Goal: Task Accomplishment & Management: Complete application form

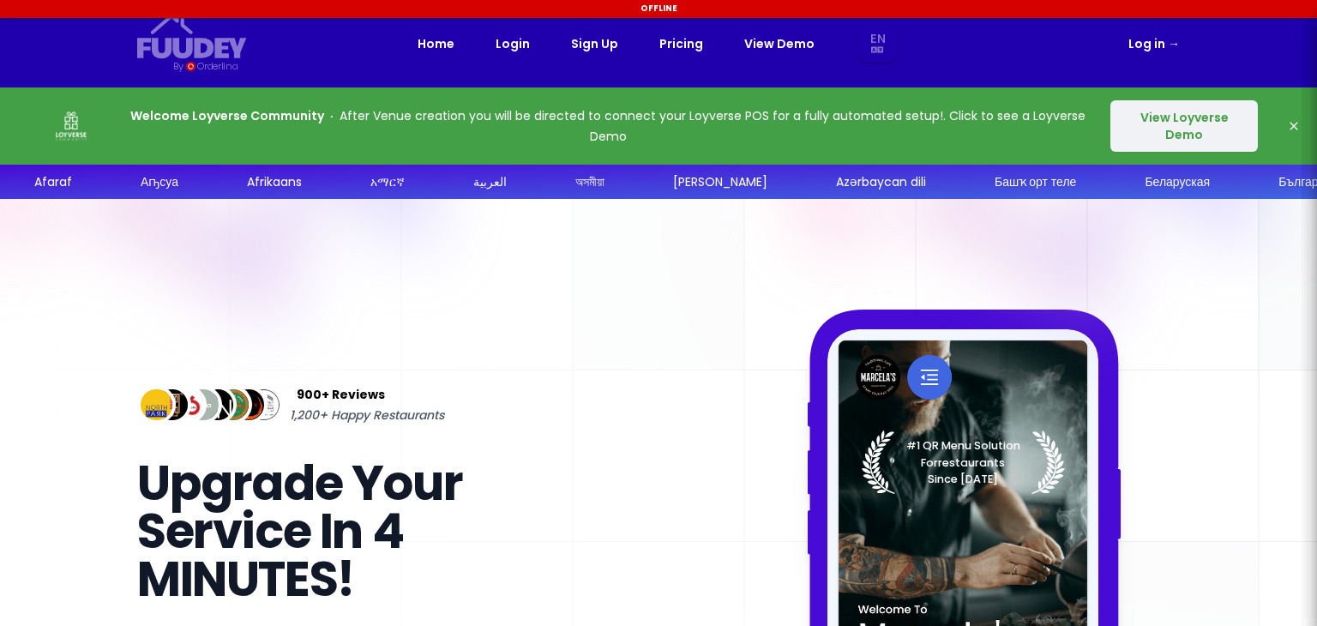
select select "en"
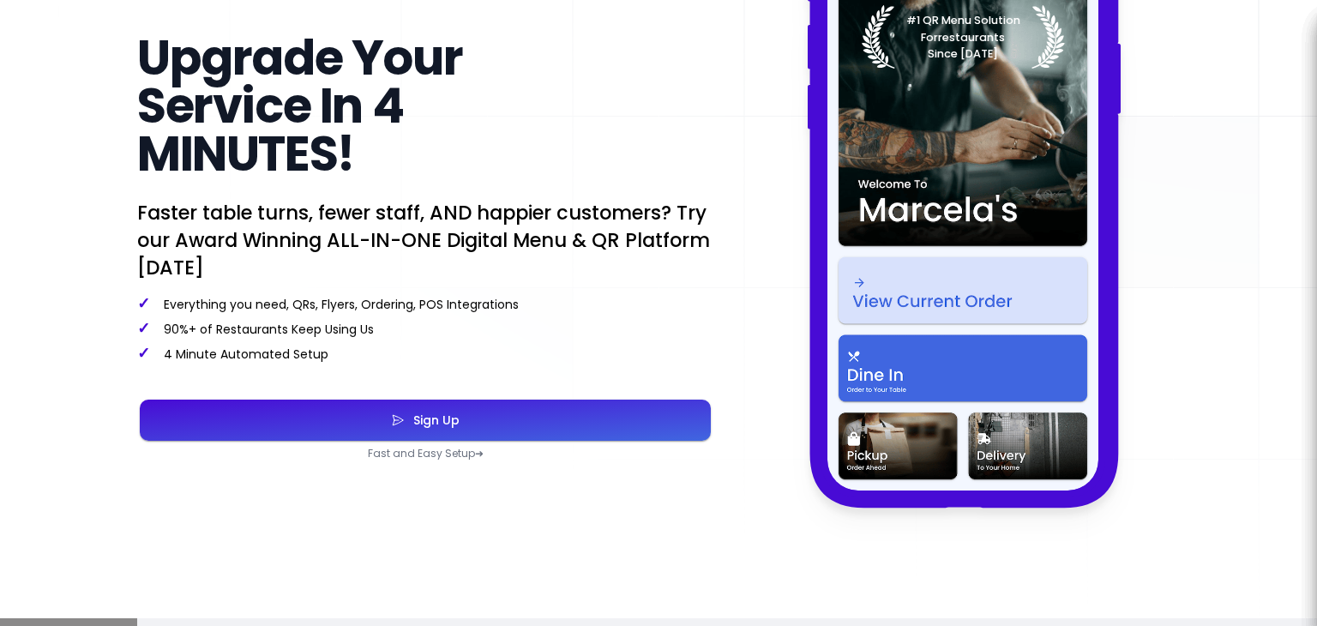
scroll to position [427, 0]
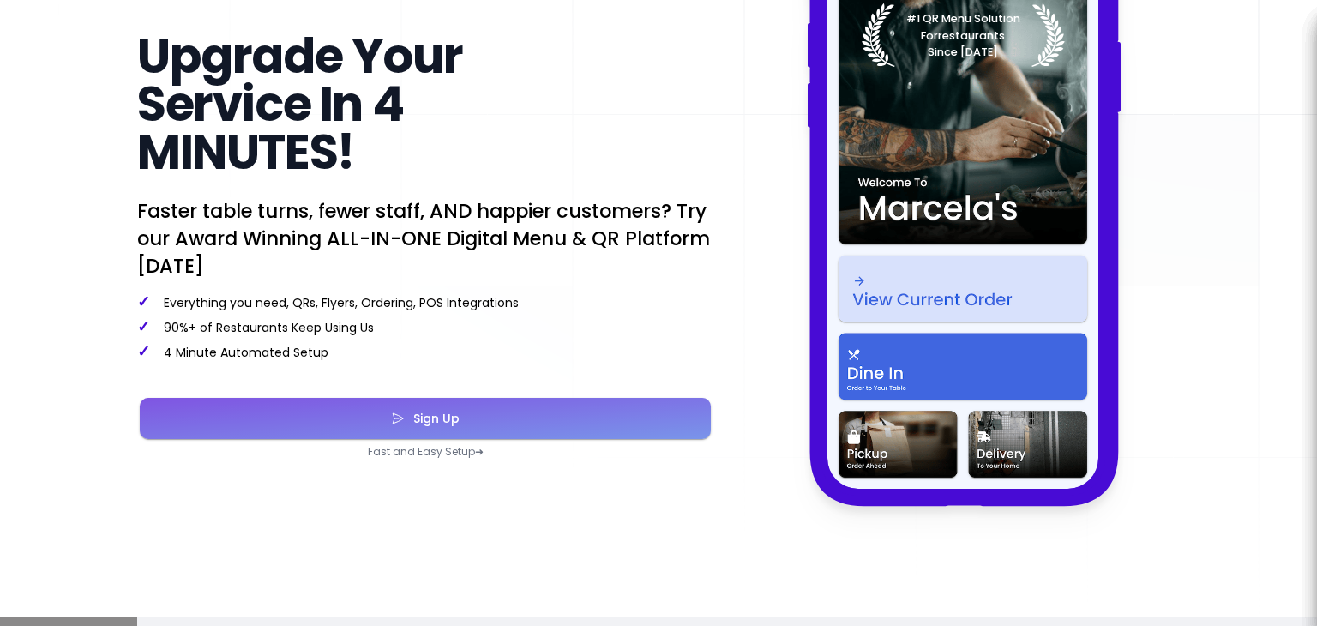
click at [614, 417] on button "Sign Up" at bounding box center [425, 418] width 571 height 41
select select "en"
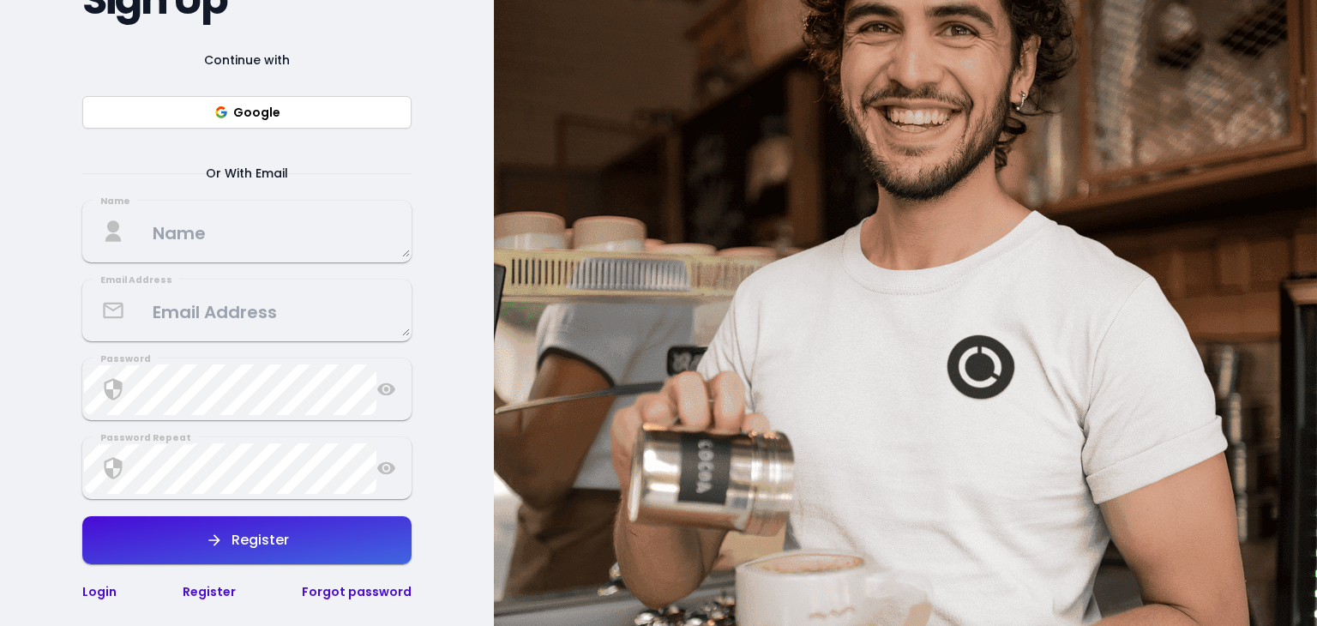
scroll to position [340, 0]
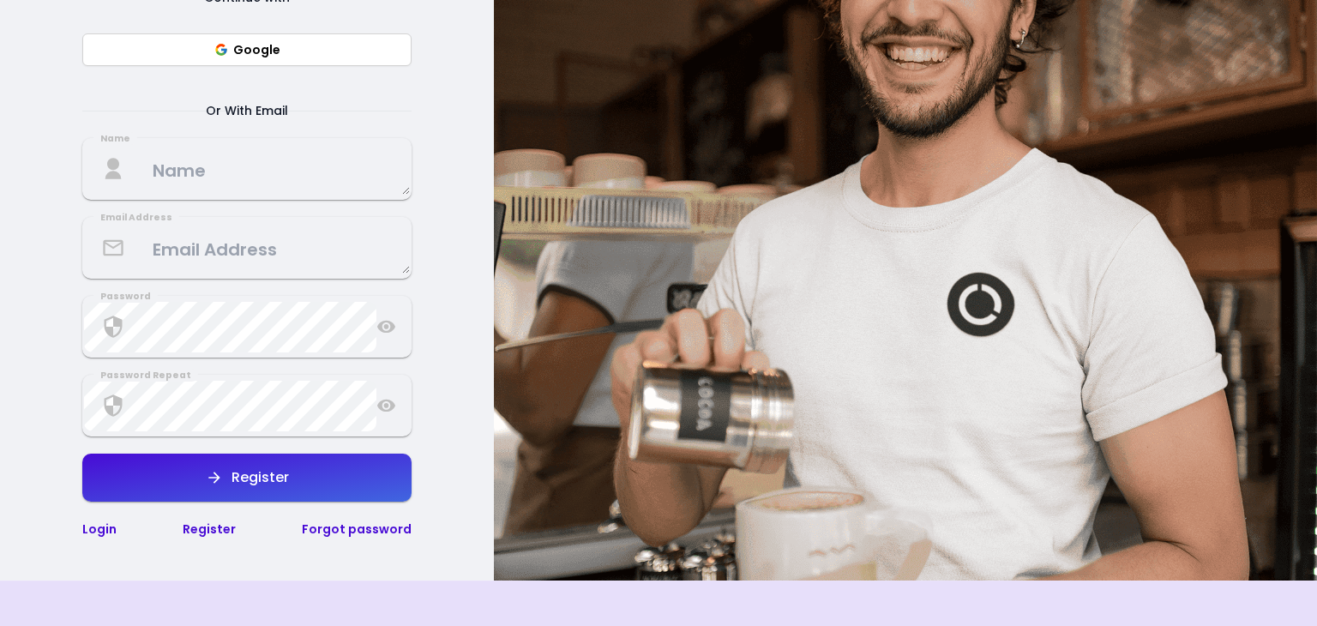
select select "en"
click at [244, 464] on button "Register" at bounding box center [246, 478] width 329 height 48
select select "en"
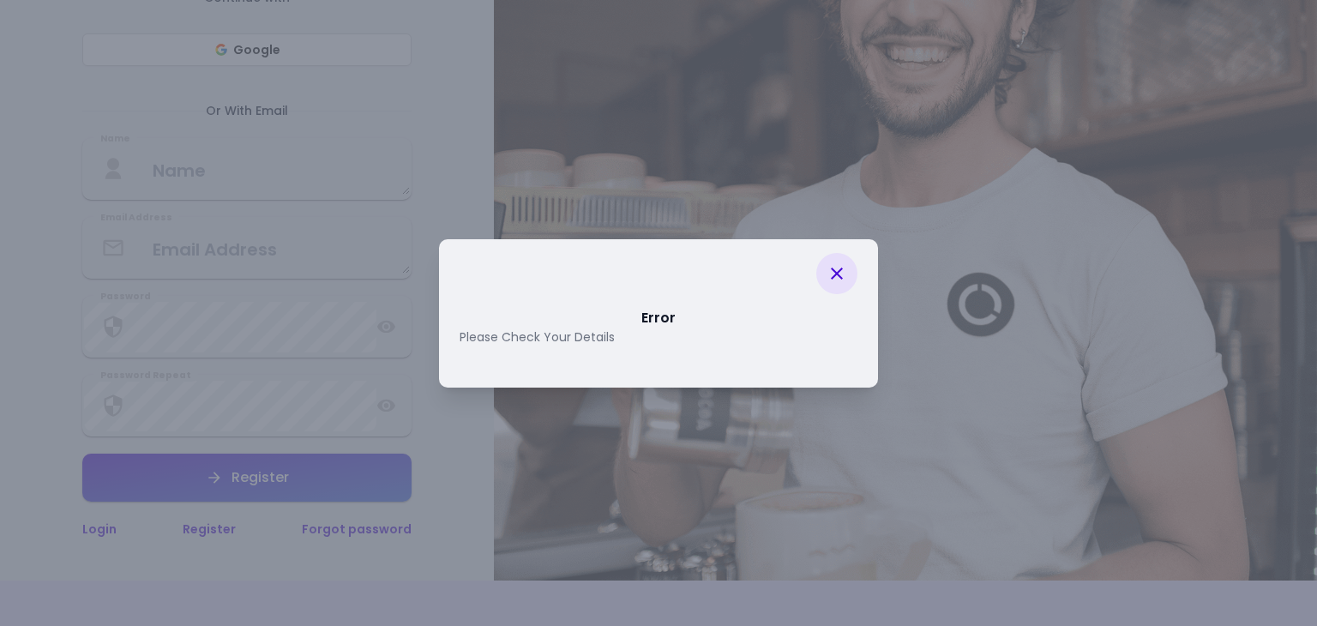
click at [821, 276] on div at bounding box center [836, 273] width 41 height 41
select select "en"
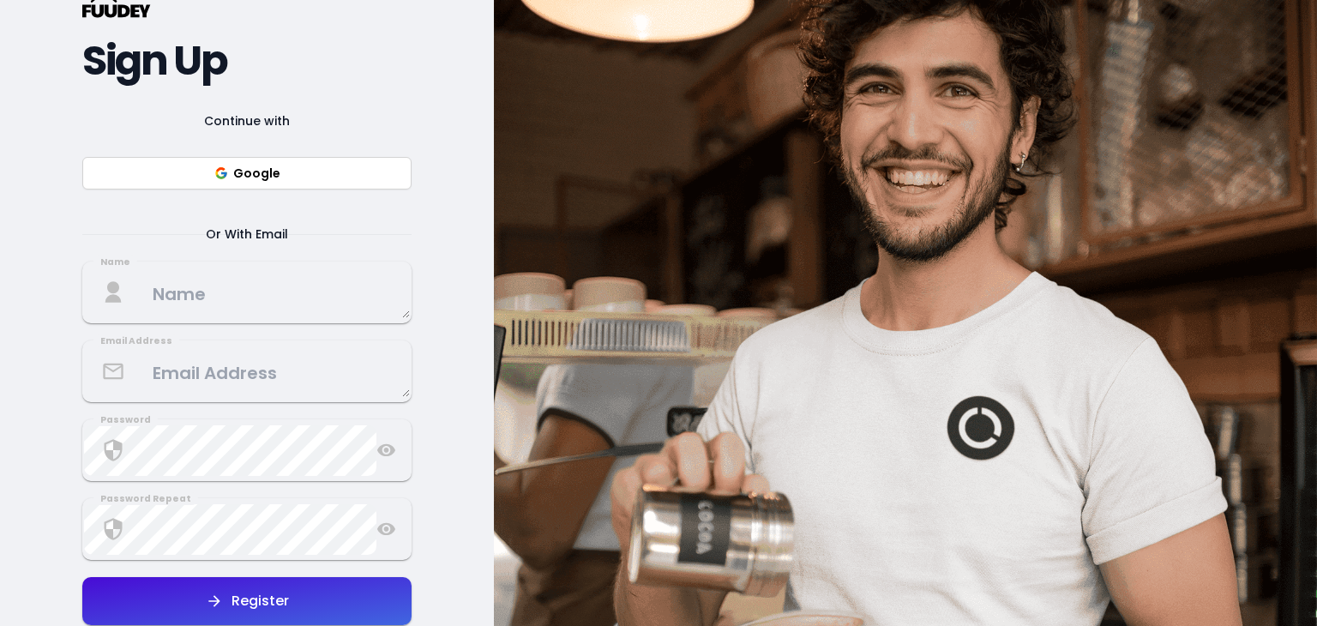
scroll to position [218, 0]
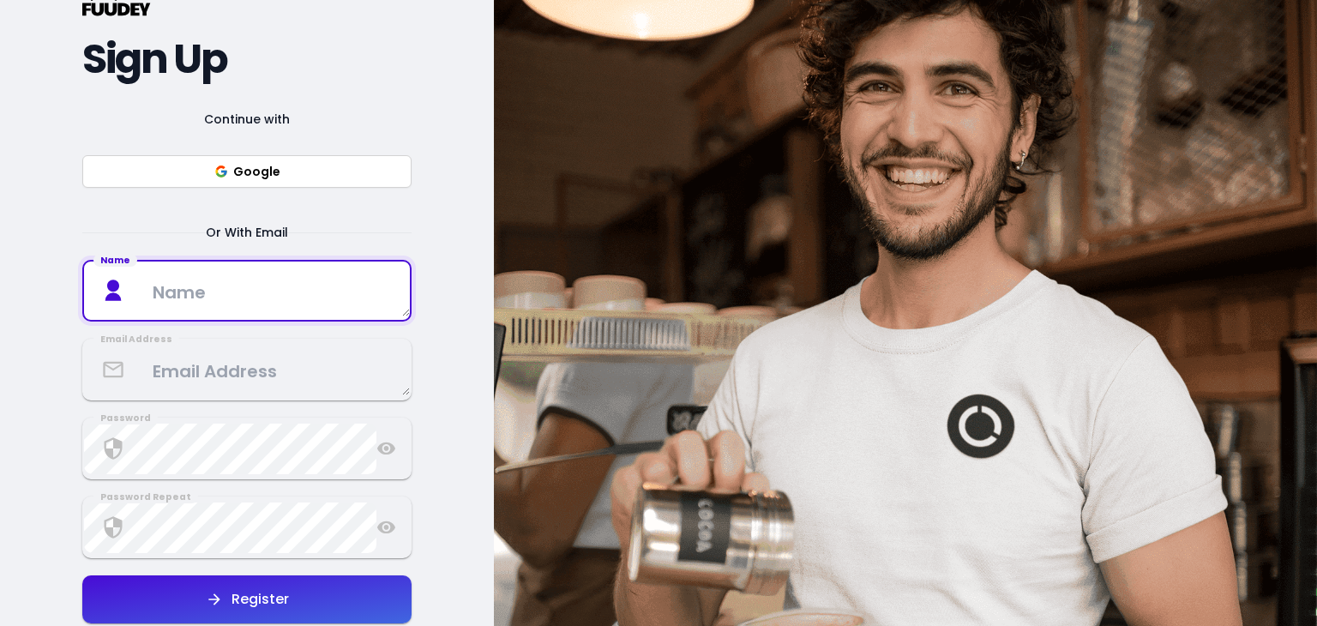
click at [336, 278] on textarea at bounding box center [247, 291] width 326 height 51
type textarea "patihan"
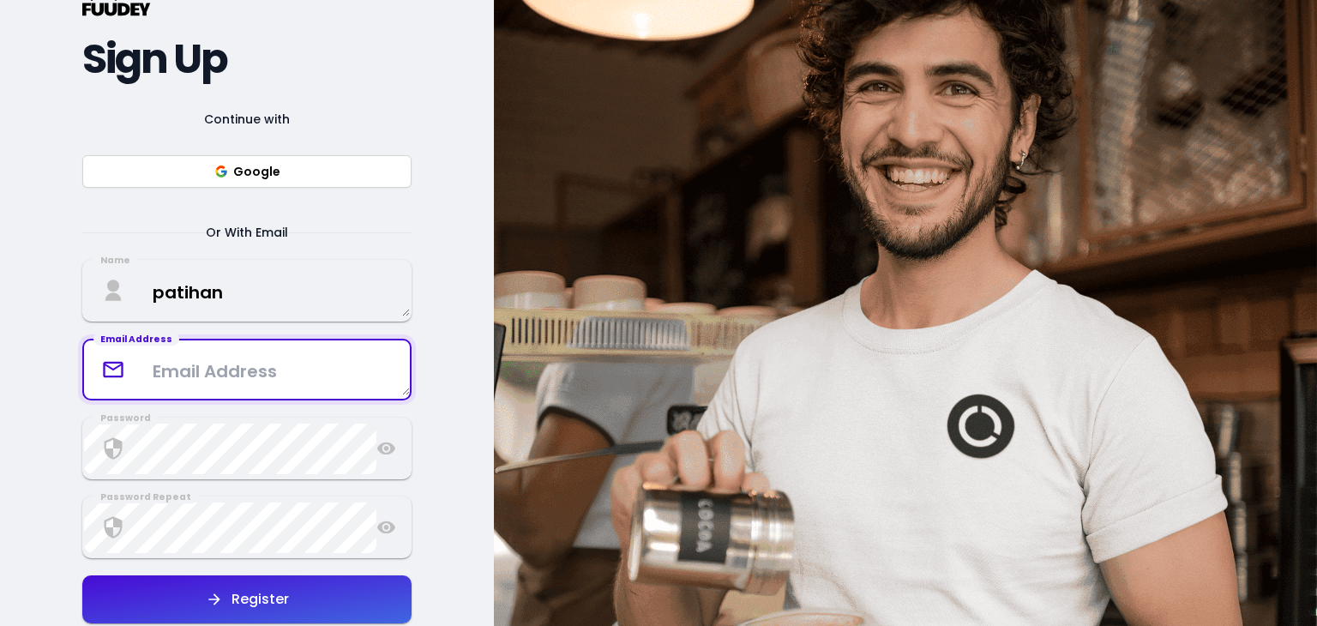
click at [316, 382] on textarea at bounding box center [247, 370] width 326 height 51
type textarea "B"
click at [391, 355] on textarea "[EMAIL_ADDRESS]." at bounding box center [247, 369] width 326 height 45
type textarea "[EMAIL_ADDRESS][DOMAIN_NAME]"
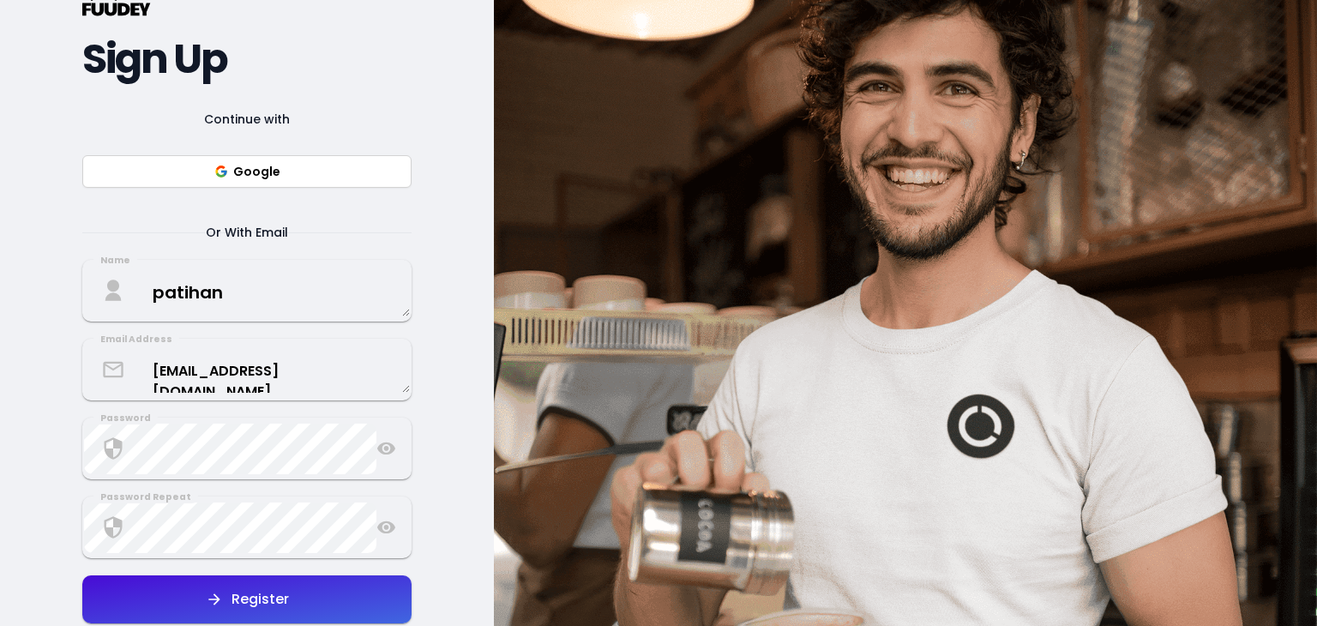
click at [388, 444] on icon at bounding box center [386, 448] width 20 height 21
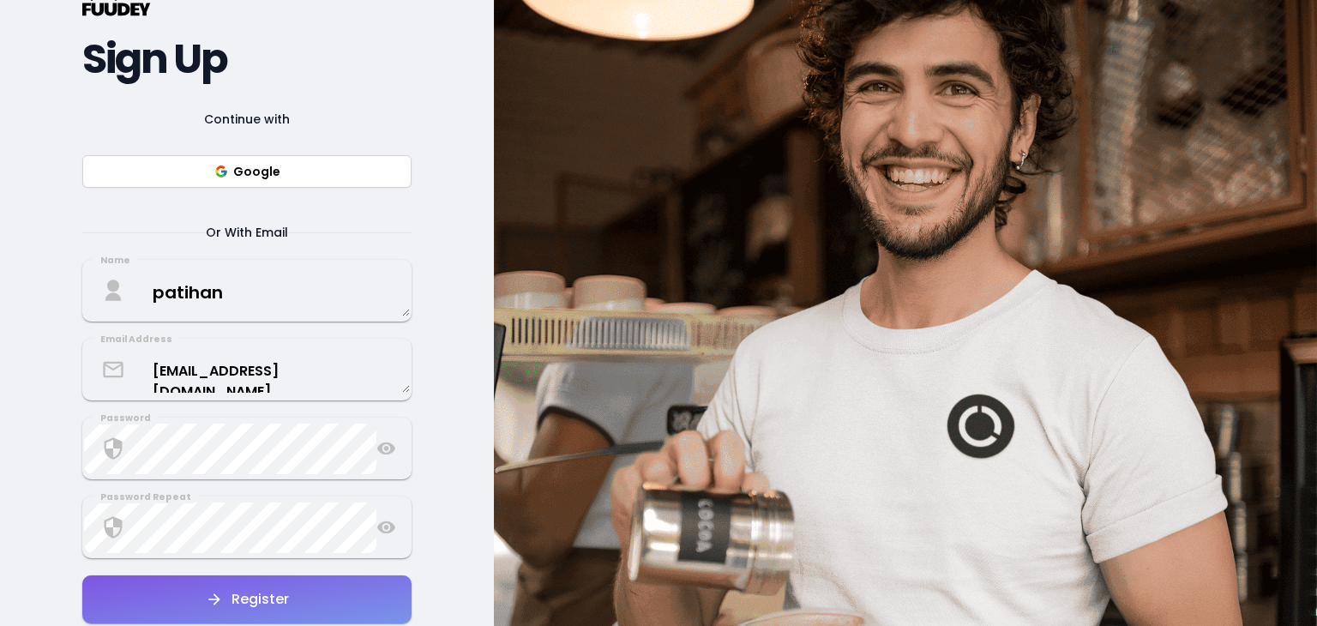
click at [382, 589] on button "Register" at bounding box center [246, 599] width 329 height 48
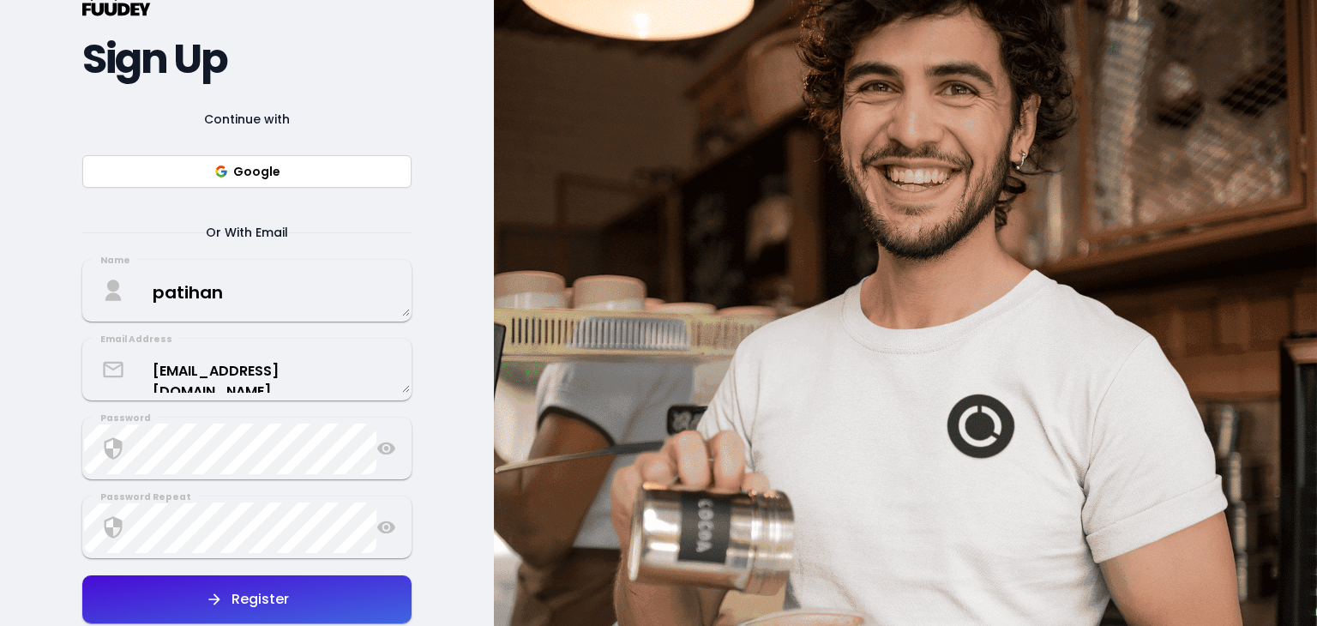
select select "en"
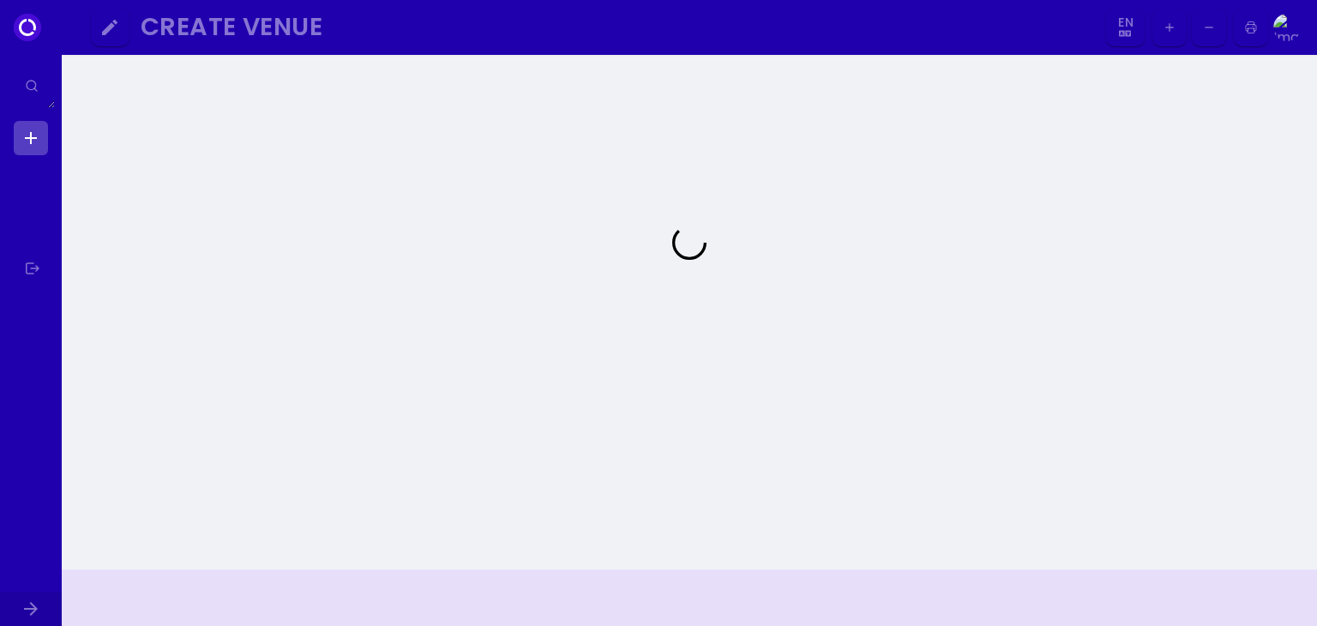
scroll to position [136, 0]
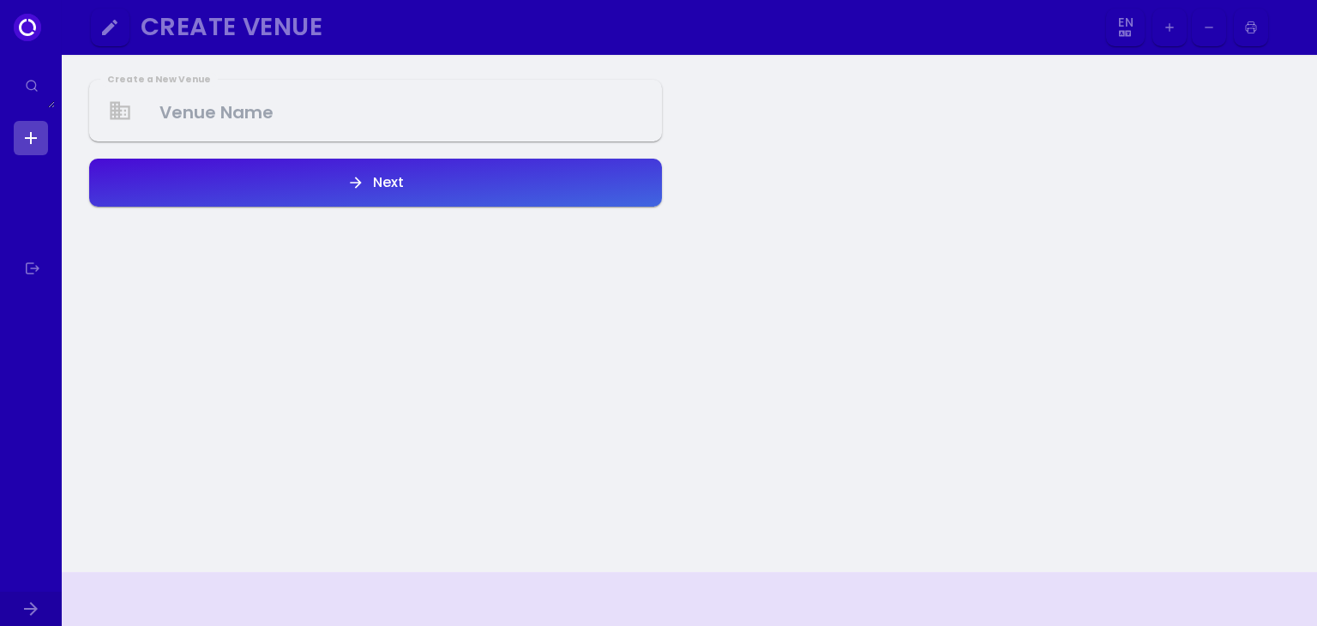
select select "en"
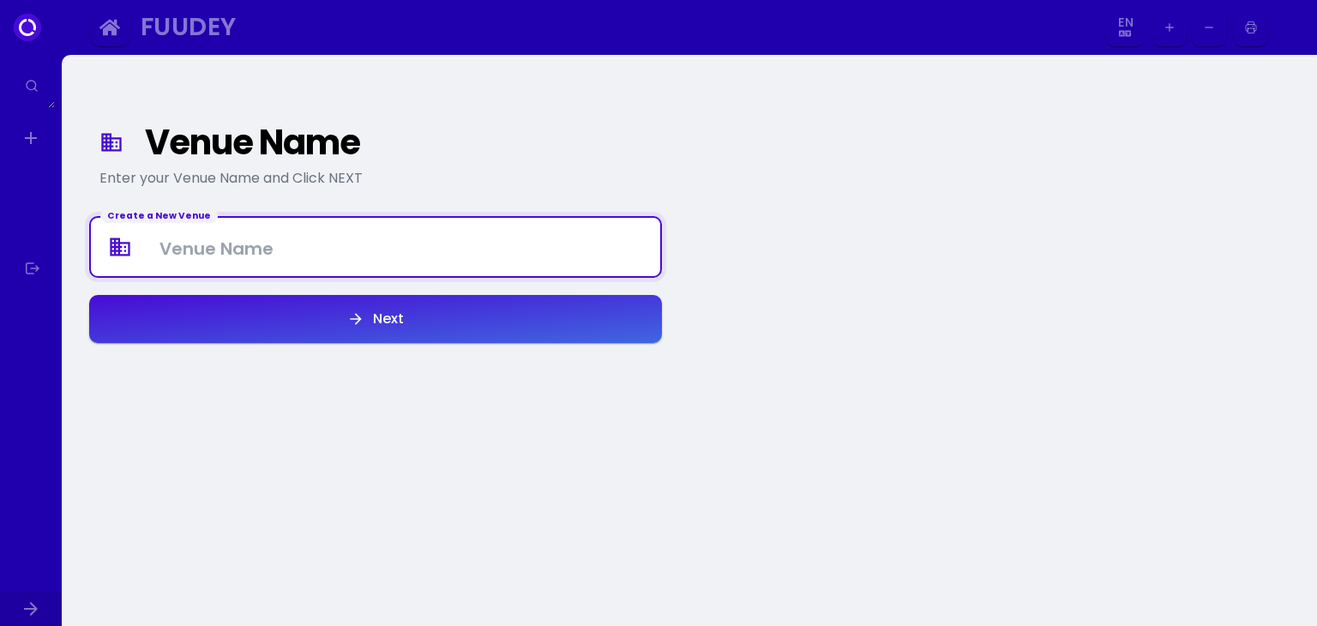
click at [482, 251] on Venue at bounding box center [375, 247] width 569 height 51
type Venue "[PERSON_NAME] Japanese Restaurant"
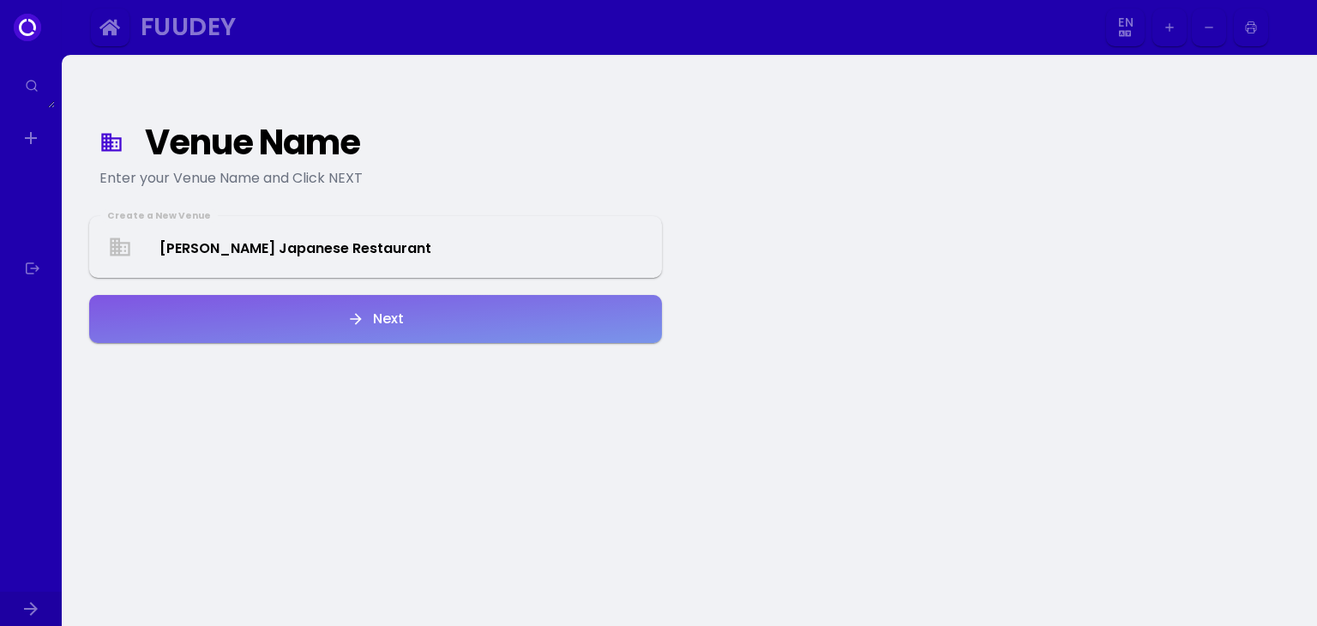
click at [351, 303] on button "Next" at bounding box center [375, 319] width 573 height 48
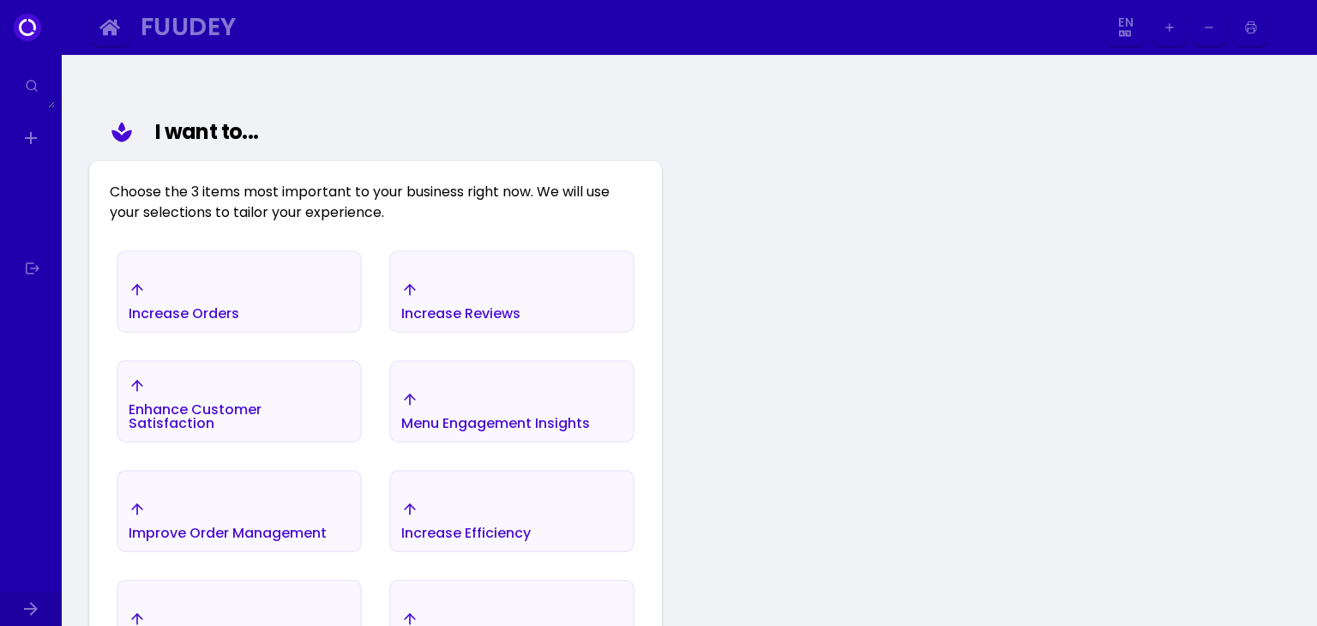
scroll to position [175, 0]
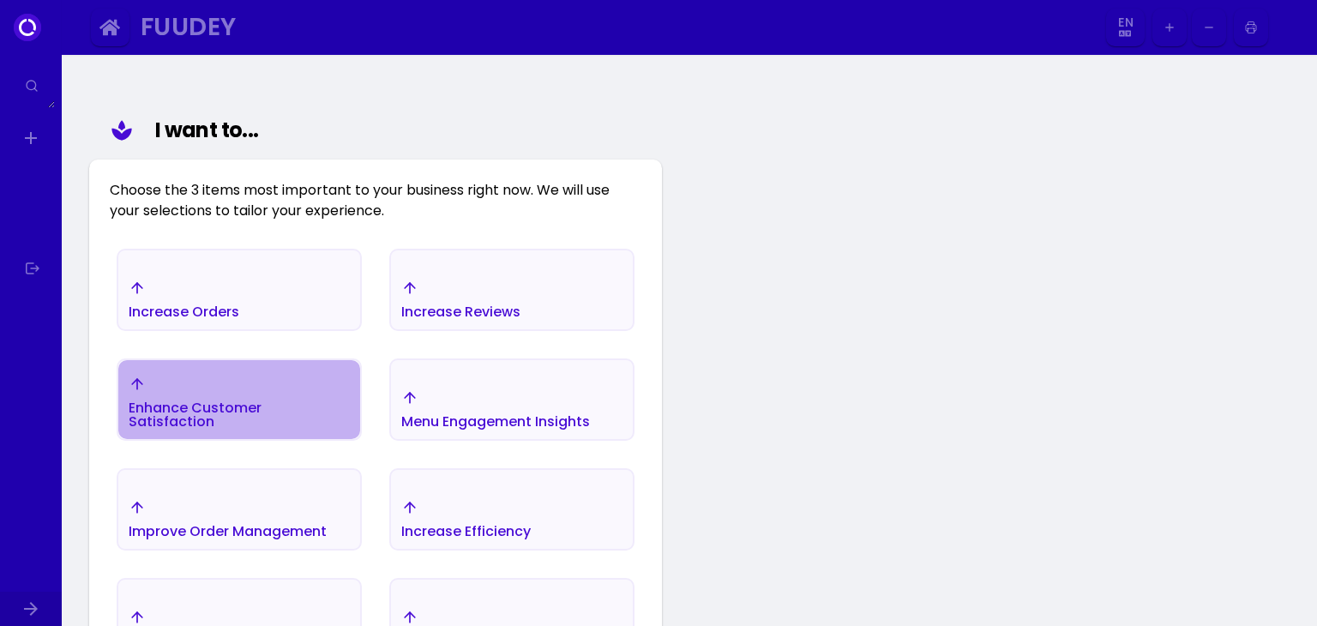
click at [239, 319] on div "Enhance Customer Satisfaction" at bounding box center [184, 299] width 111 height 39
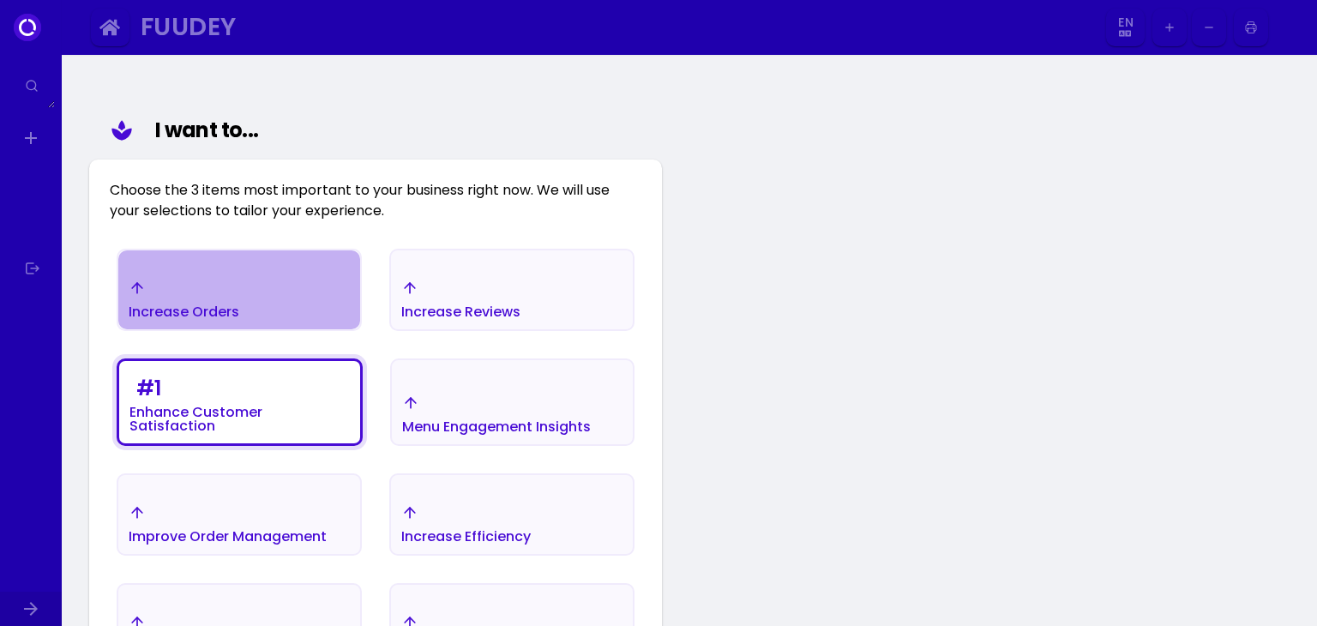
click at [301, 274] on div "Increase Orders" at bounding box center [239, 299] width 242 height 60
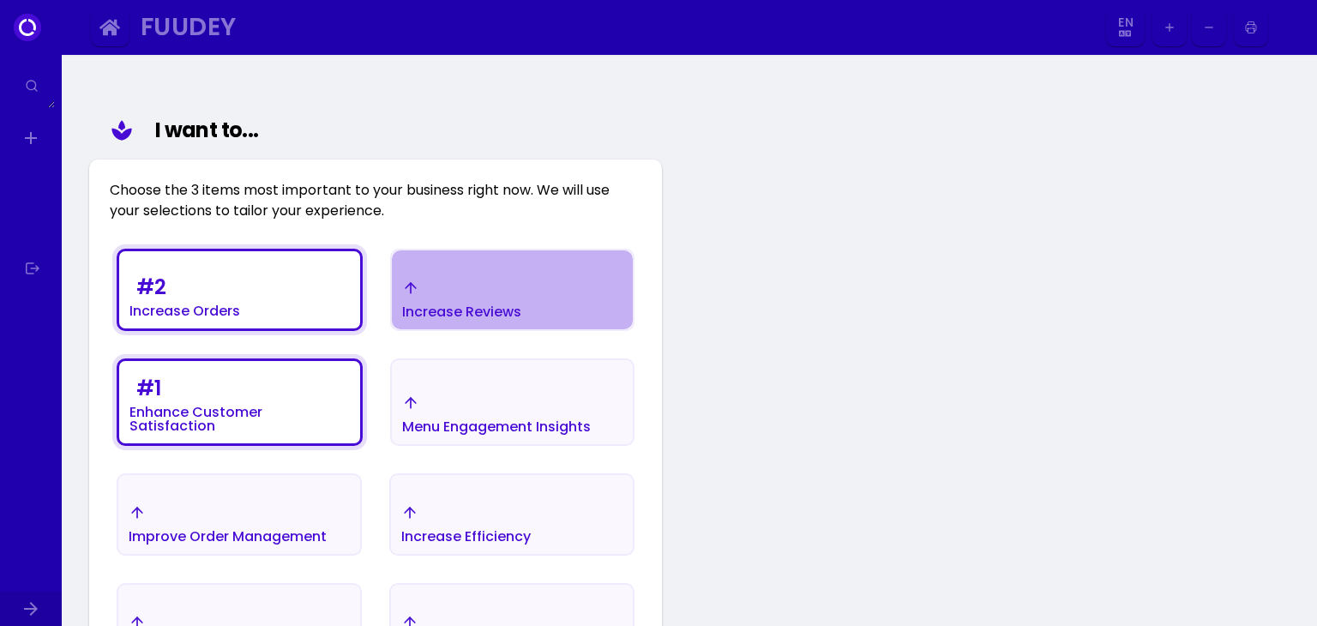
click at [360, 298] on div "Increase Reviews" at bounding box center [239, 294] width 241 height 69
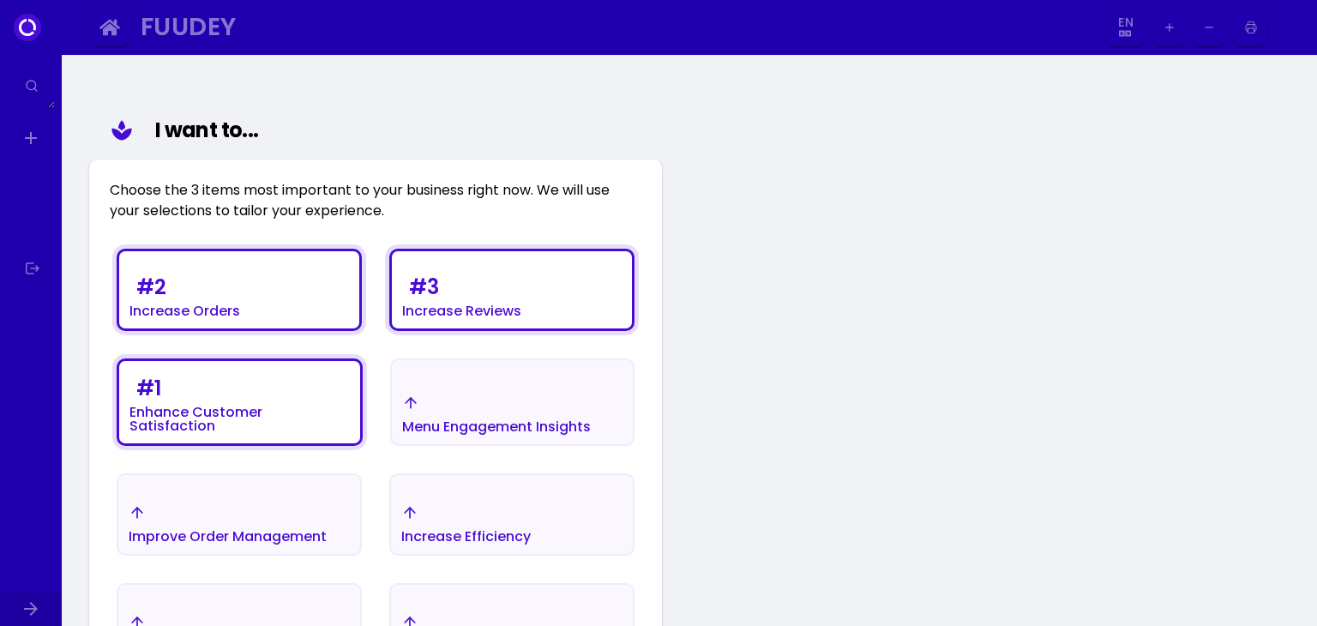
scroll to position [309, 0]
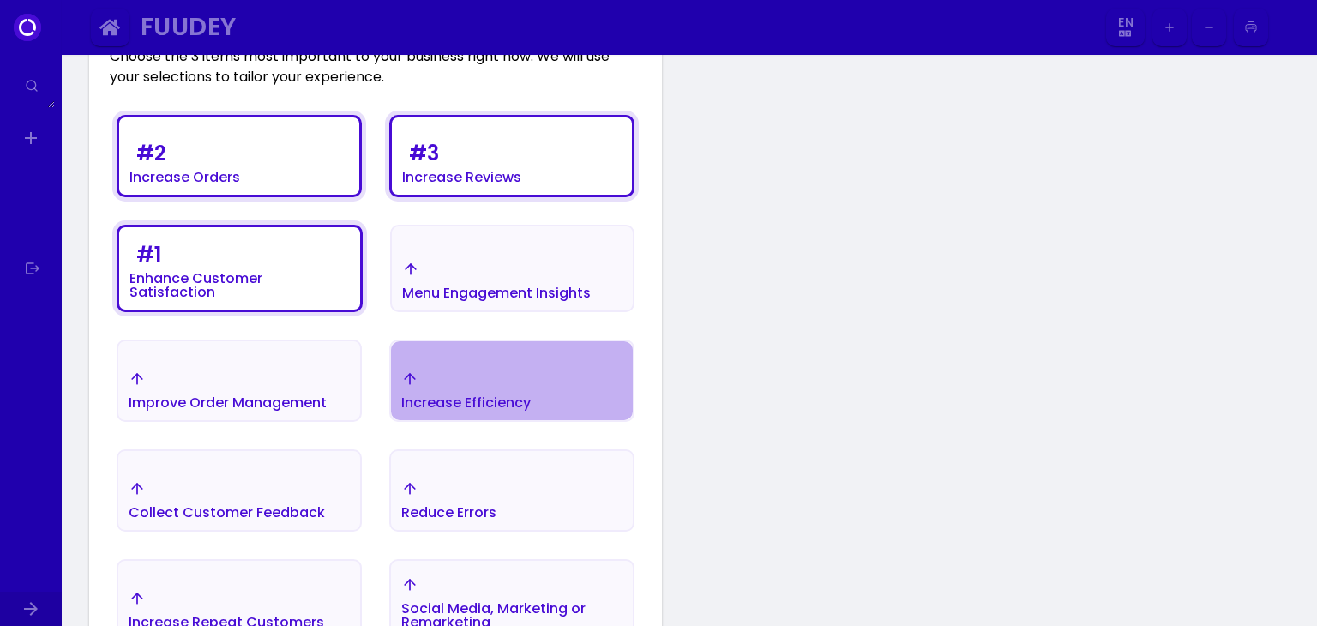
click at [494, 354] on button "Increase Efficiency" at bounding box center [511, 381] width 245 height 82
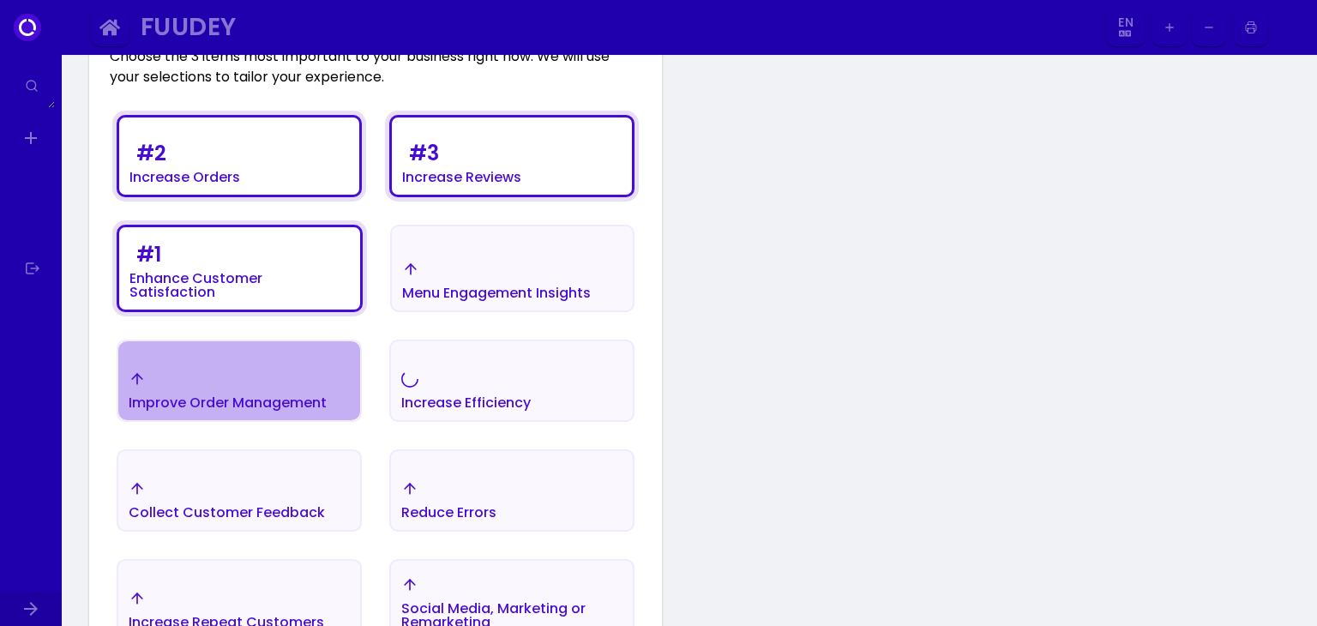
click at [336, 195] on div "Improve Order Management" at bounding box center [239, 160] width 240 height 69
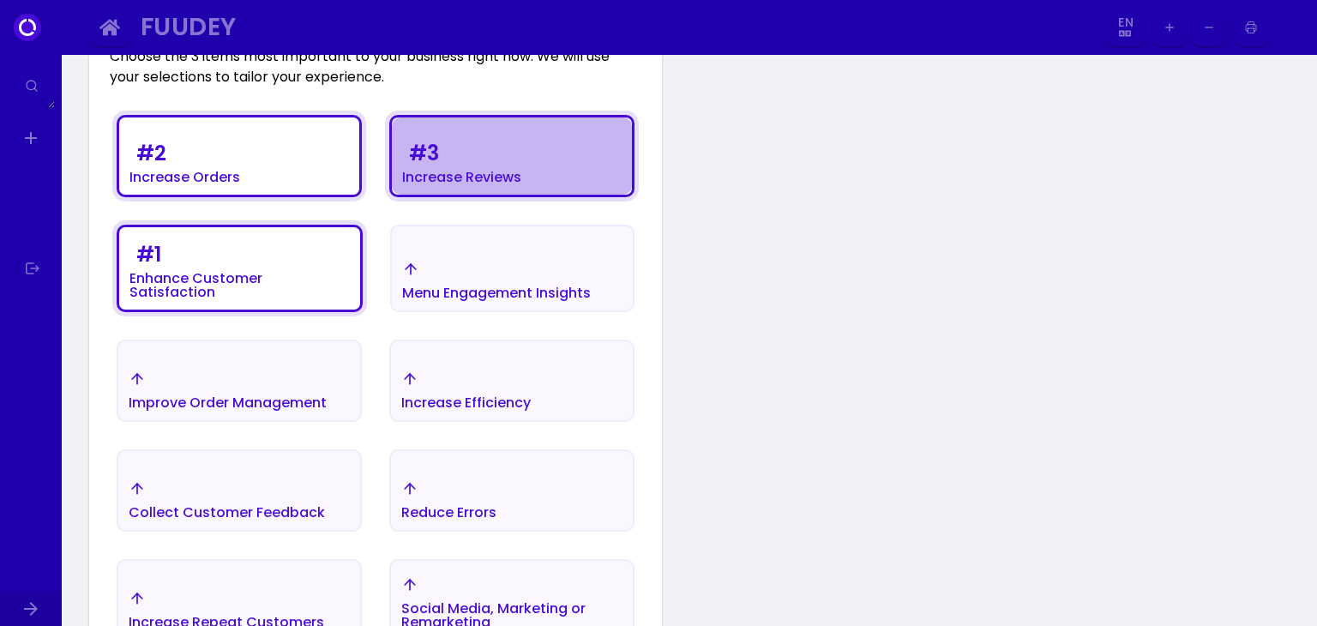
click at [166, 157] on div "# 3" at bounding box center [151, 153] width 30 height 21
click at [240, 157] on div "Increase Reviews" at bounding box center [184, 160] width 111 height 48
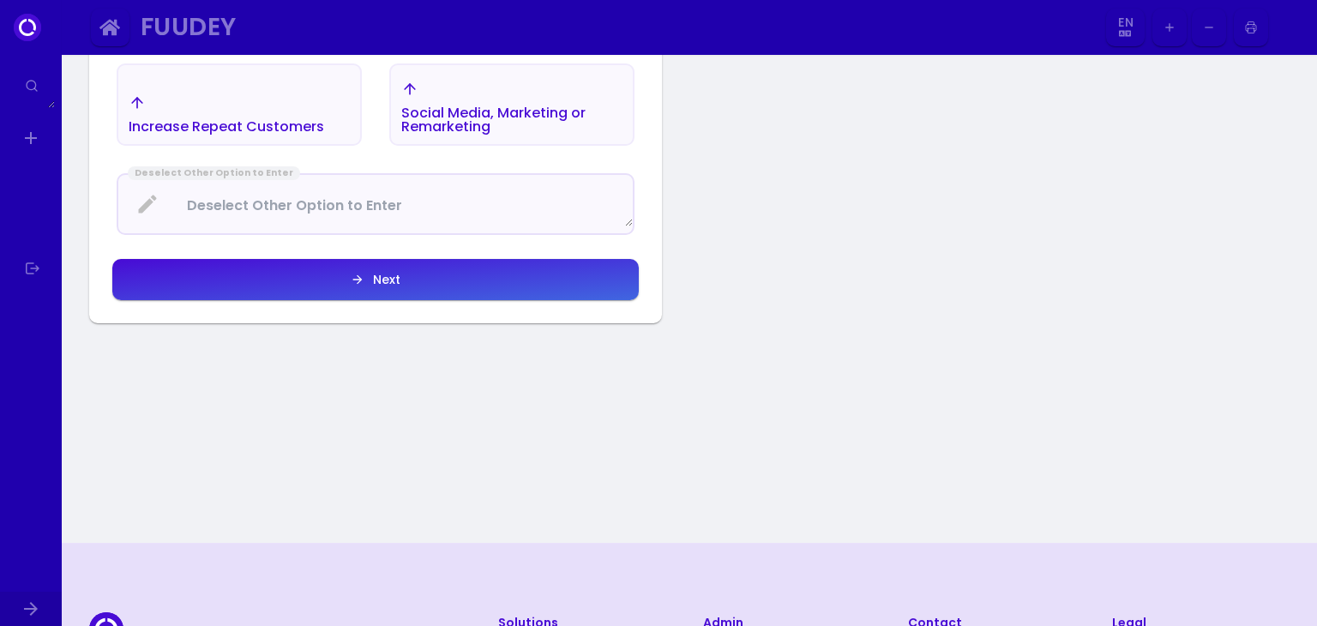
scroll to position [819, 0]
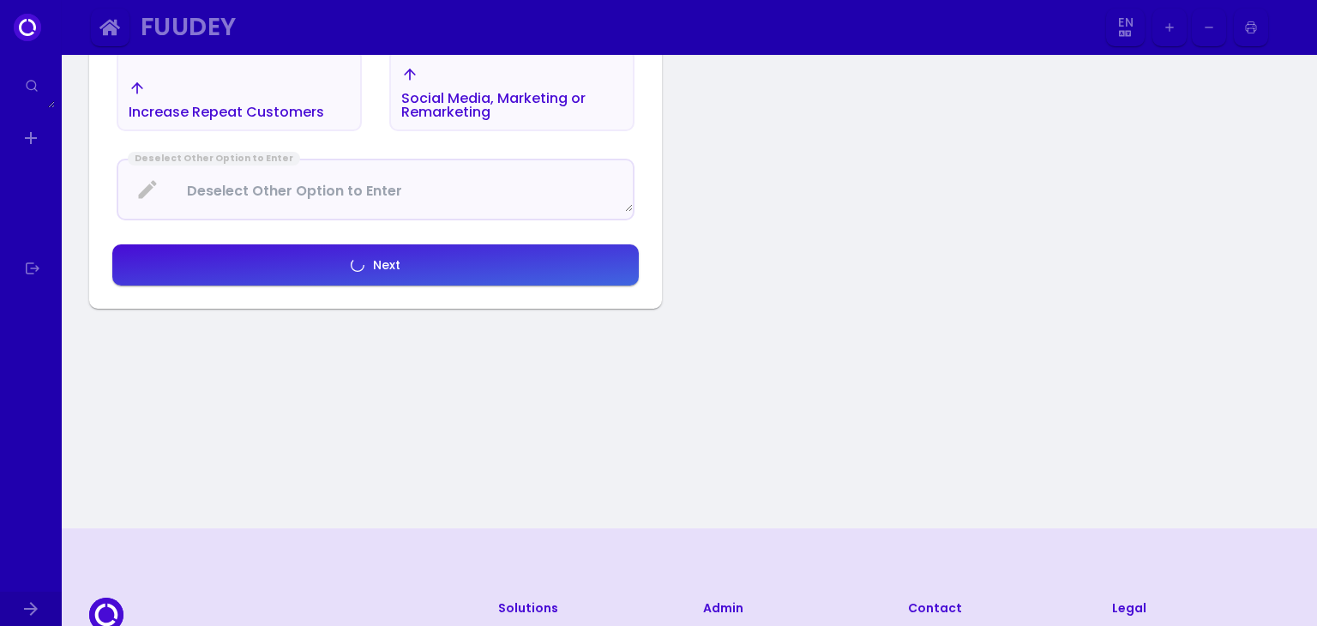
select select "en"
